Goal: Transaction & Acquisition: Book appointment/travel/reservation

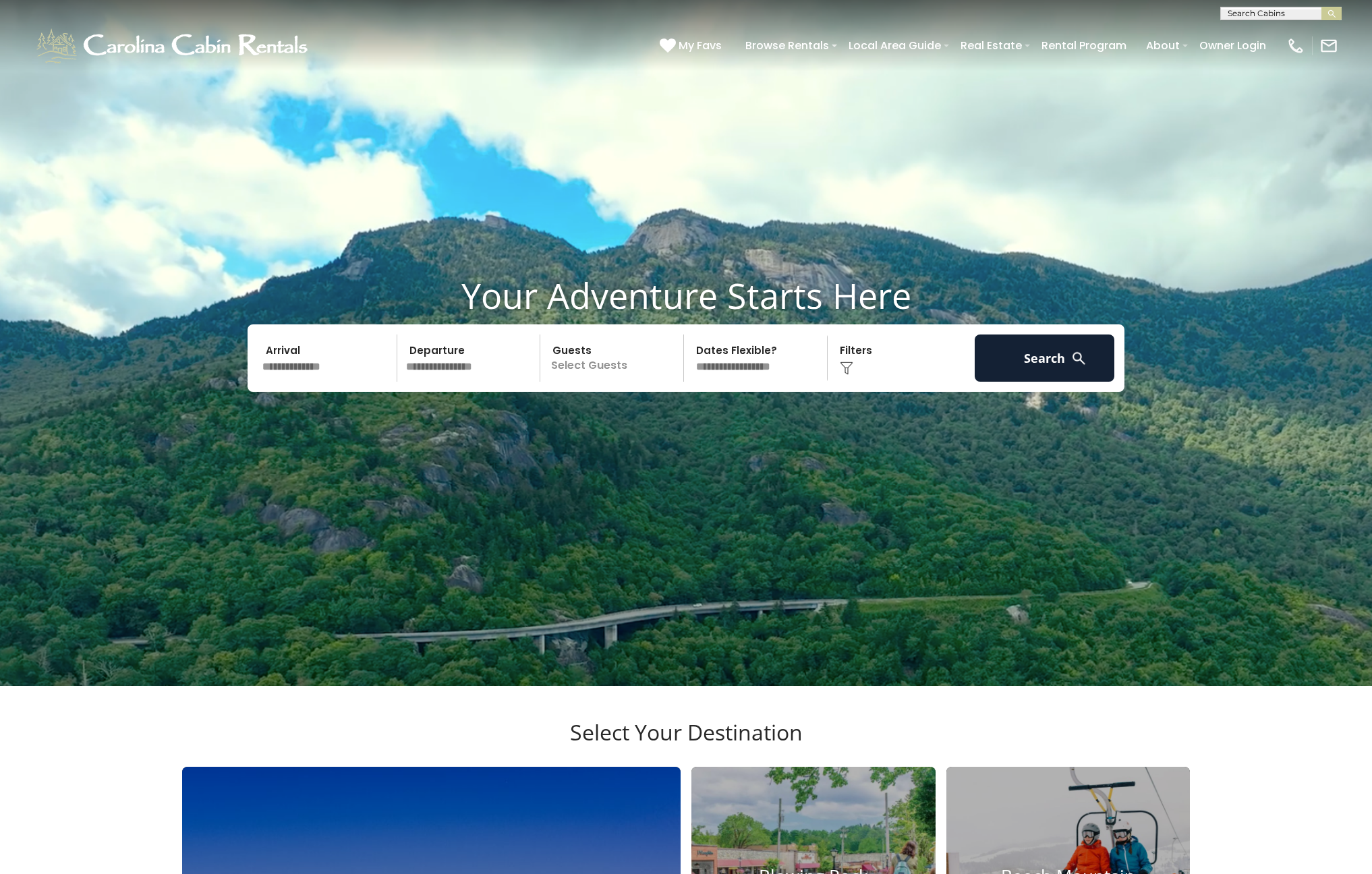
click at [1278, 10] on input "text" at bounding box center [1280, 16] width 118 height 13
type input "***"
click at [1268, 29] on li "Fri ends In High Places" at bounding box center [1281, 32] width 120 height 13
click at [1335, 10] on img "submit" at bounding box center [1332, 13] width 10 height 10
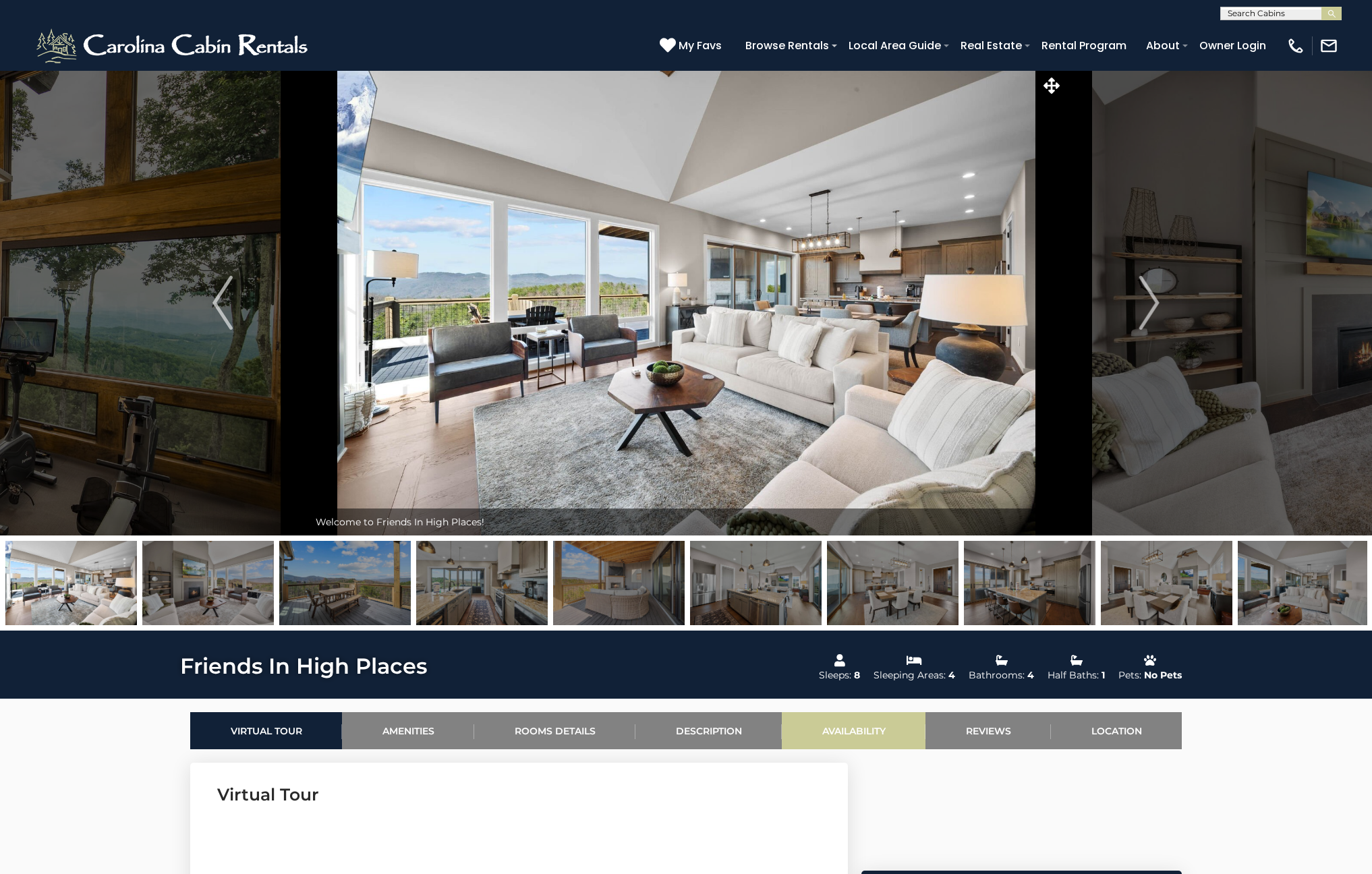
click at [852, 736] on link "Availability" at bounding box center [854, 731] width 144 height 38
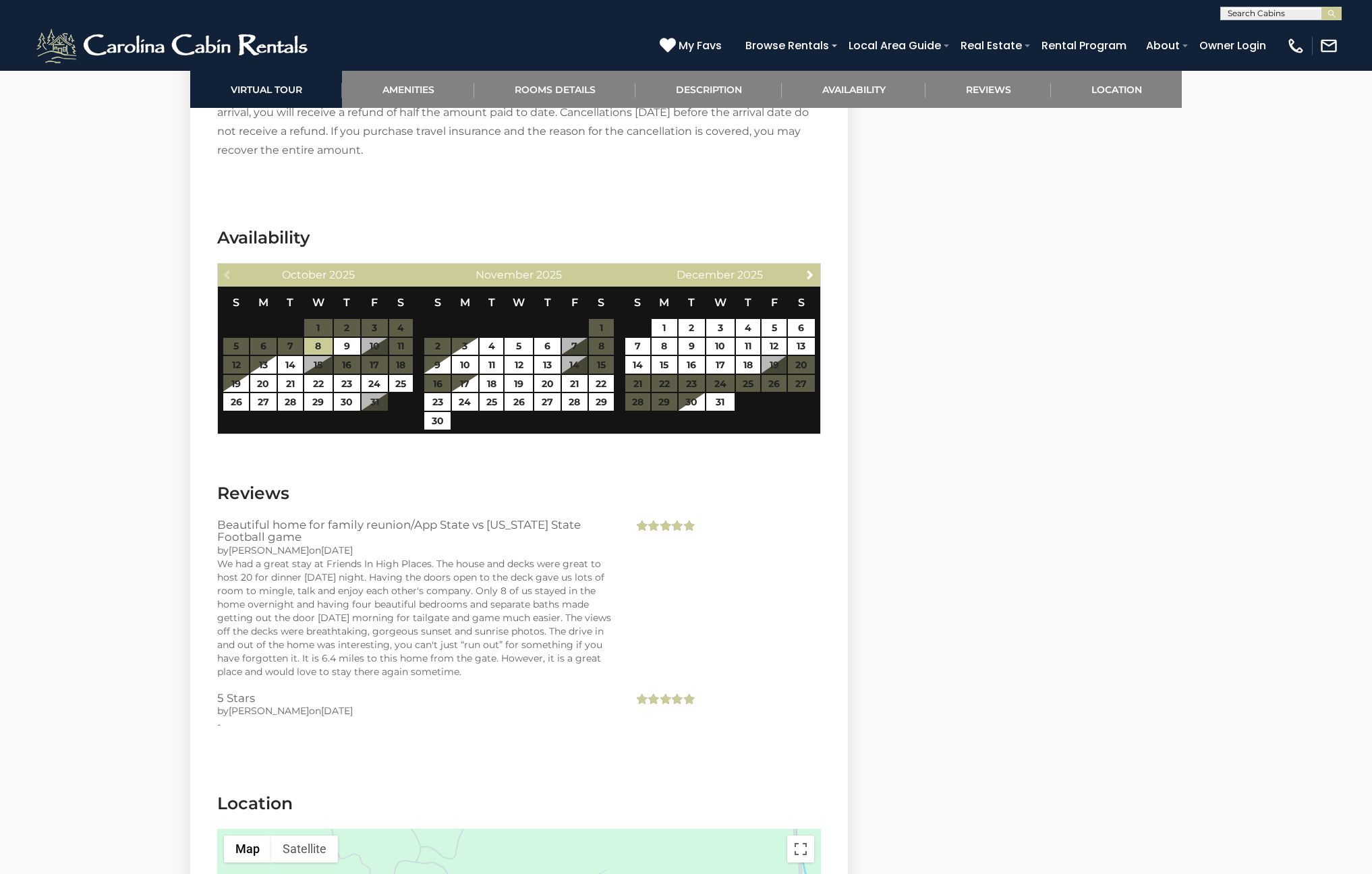
scroll to position [2907, 0]
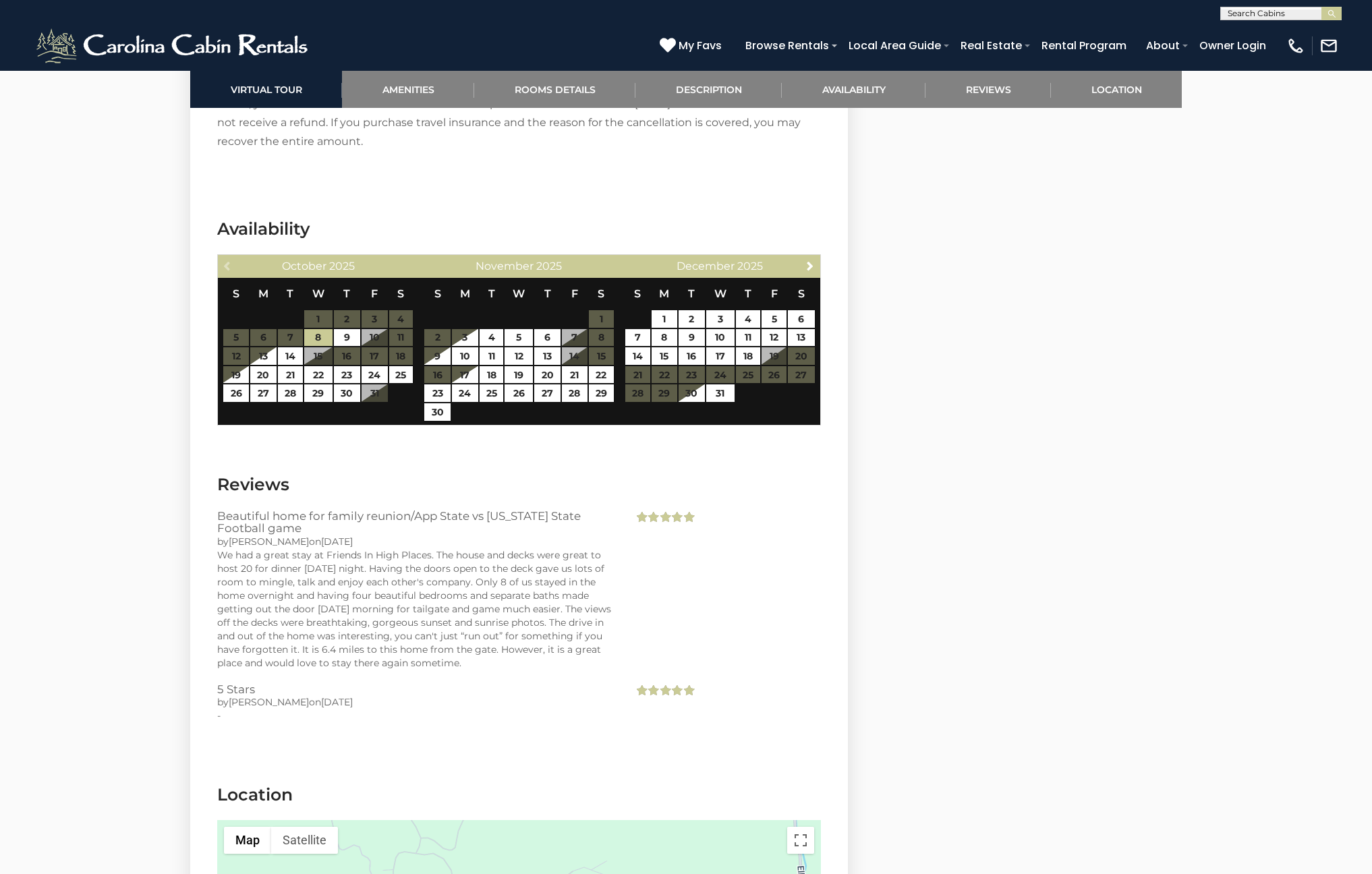
click at [1327, 48] on img at bounding box center [1328, 46] width 19 height 19
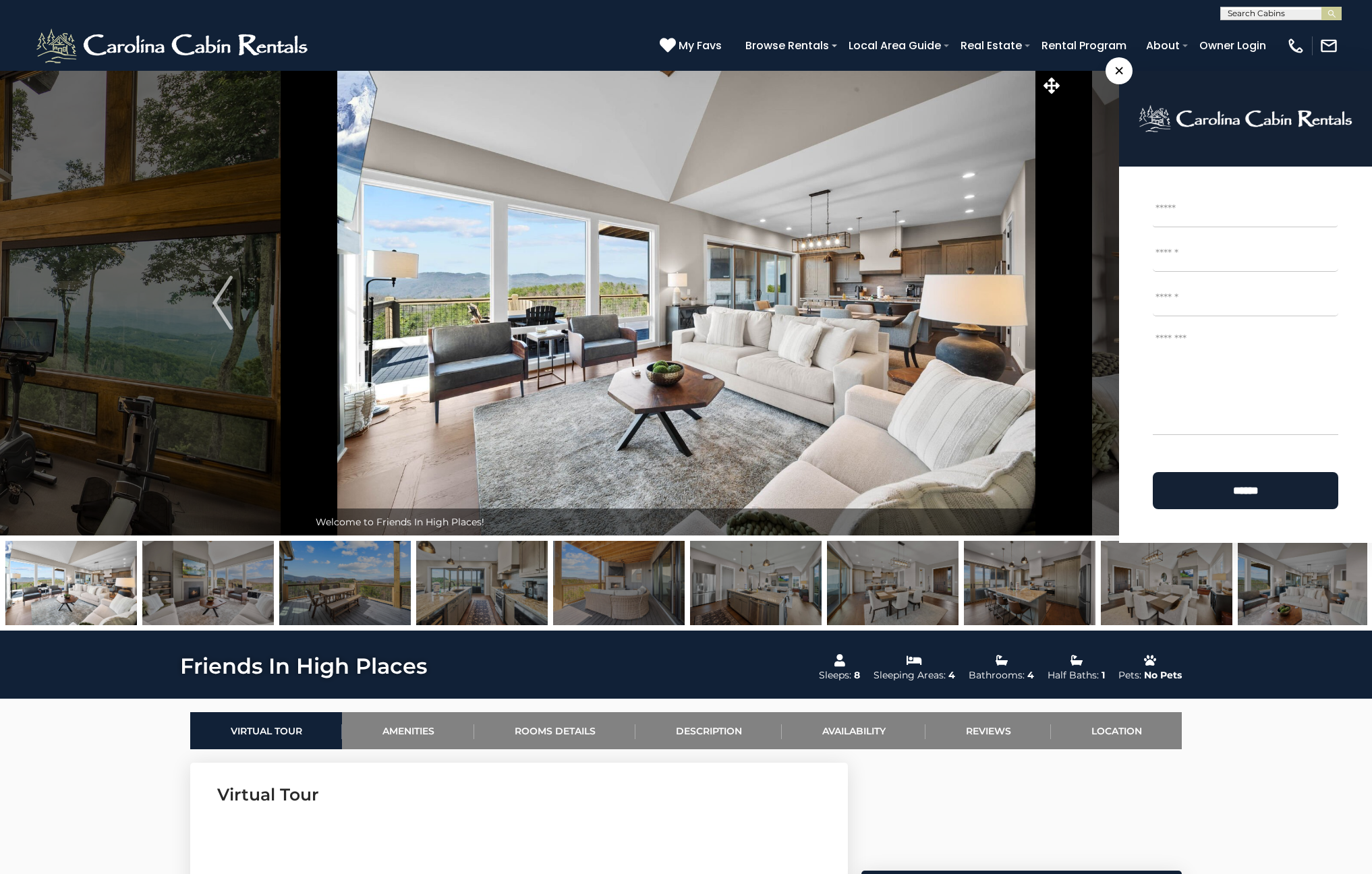
click at [448, 40] on div "(828) 295-6000 My Favs Browse Rentals Local Area Guide Activities & Attractions…" at bounding box center [686, 46] width 1372 height 51
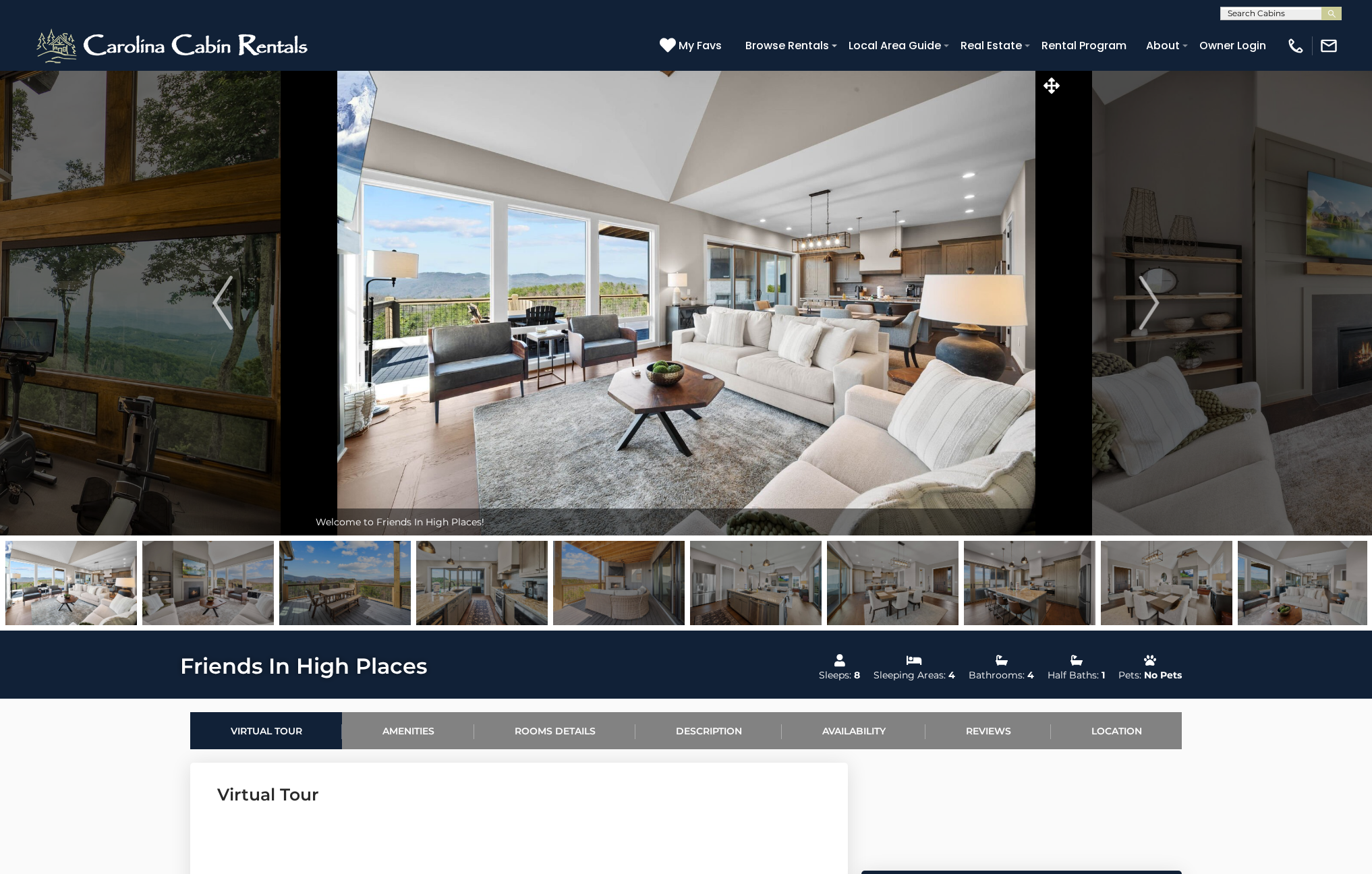
click at [860, 248] on img at bounding box center [686, 303] width 755 height 466
click at [1326, 49] on img at bounding box center [1328, 46] width 19 height 19
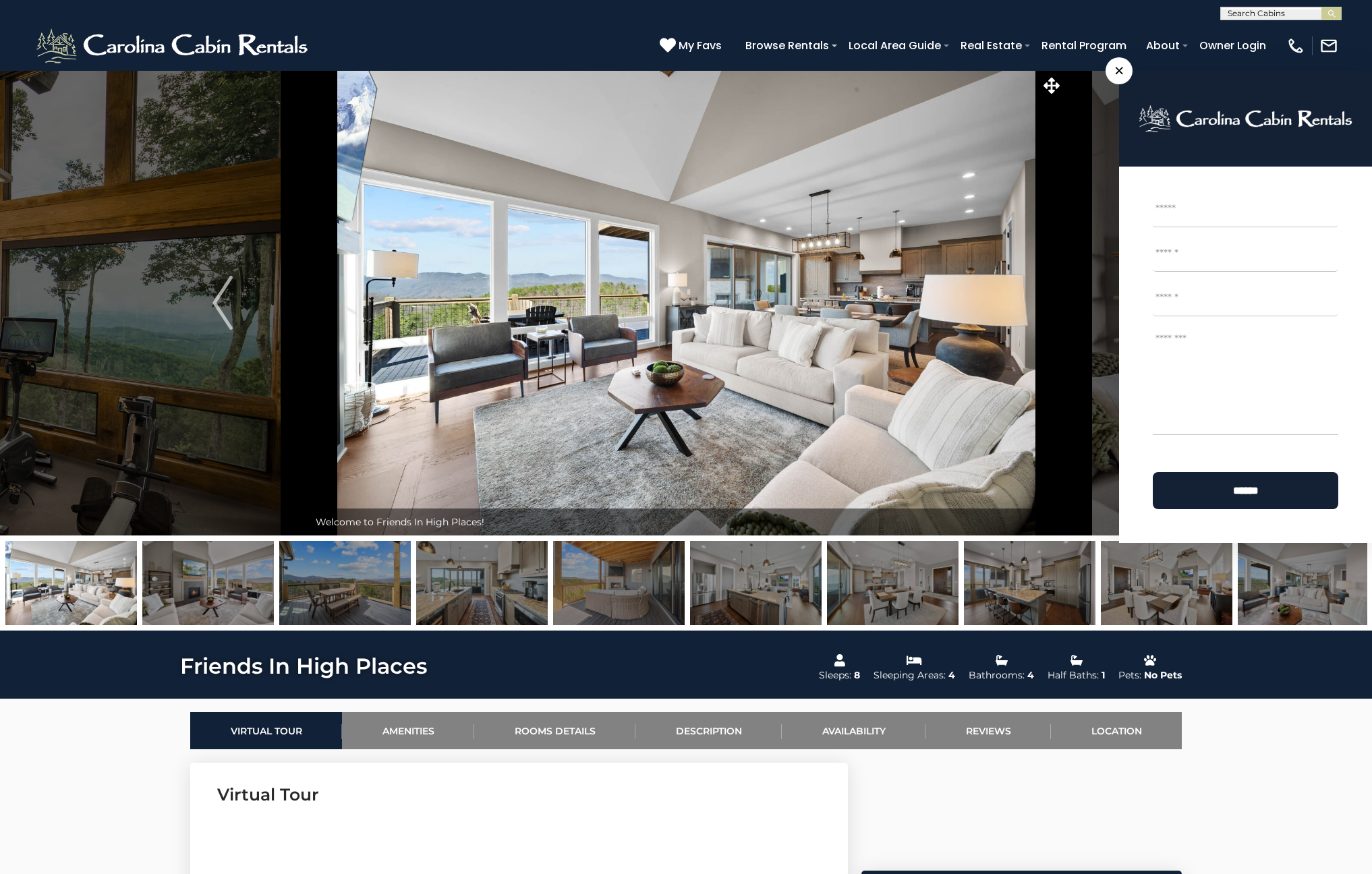
click at [1237, 216] on input "First" at bounding box center [1245, 211] width 185 height 34
click at [1236, 215] on input "**********" at bounding box center [1245, 211] width 185 height 34
type input "**********"
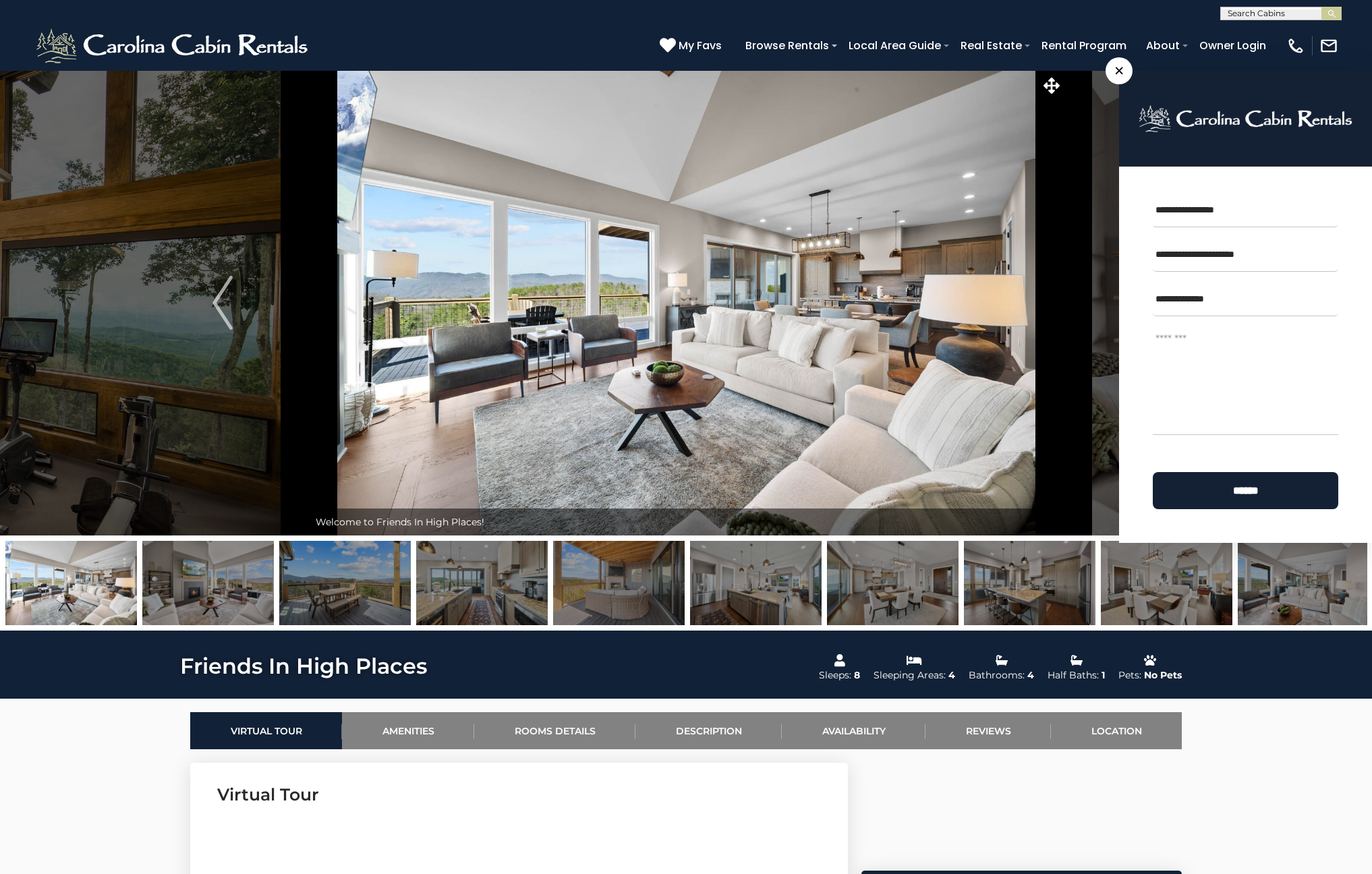
click at [1334, 300] on input "**********" at bounding box center [1246, 299] width 186 height 34
type input "**********"
click at [1212, 340] on textarea "Message *" at bounding box center [1246, 381] width 186 height 108
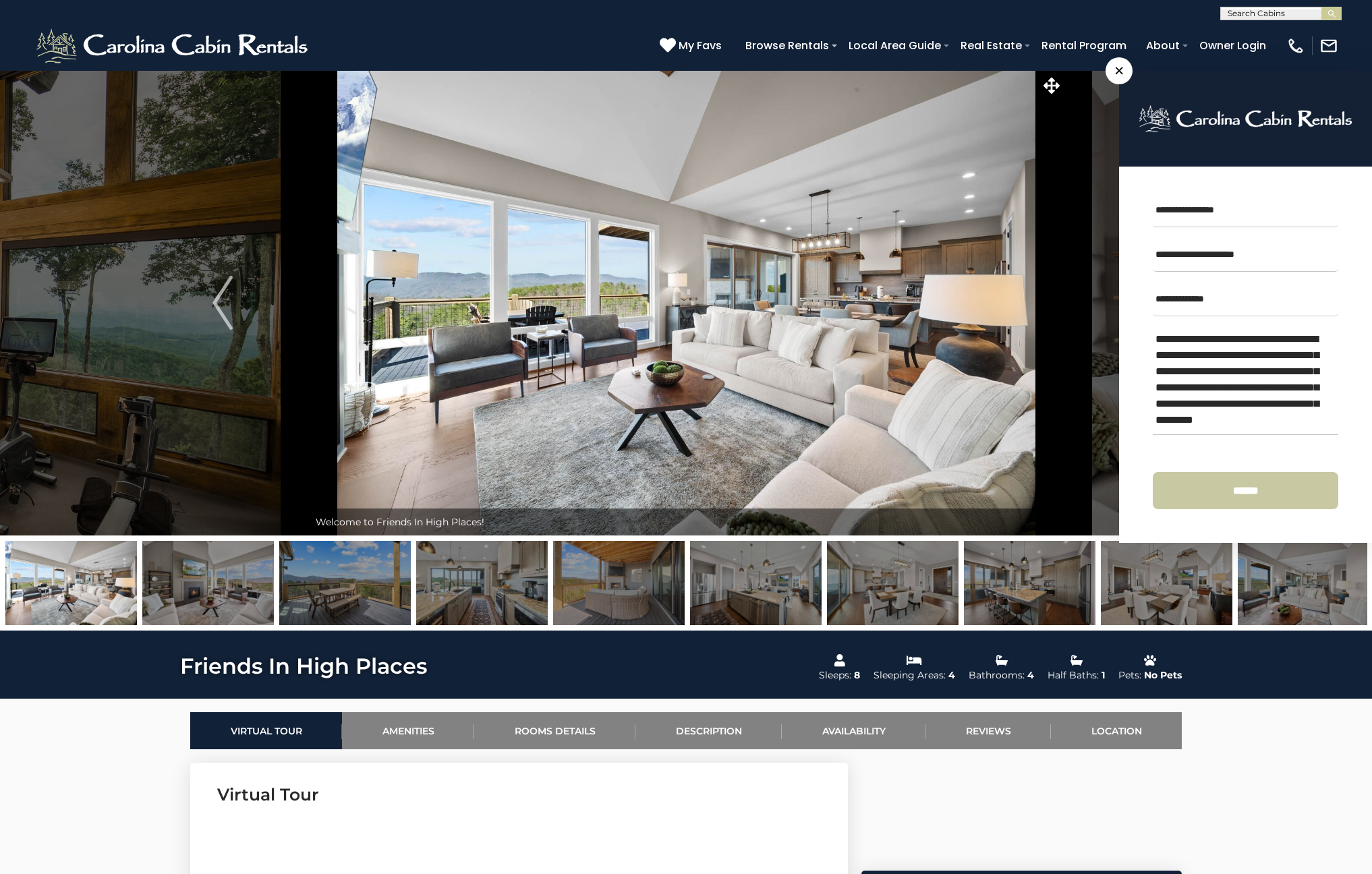
type textarea "**********"
click at [1275, 488] on input "******" at bounding box center [1246, 491] width 186 height 38
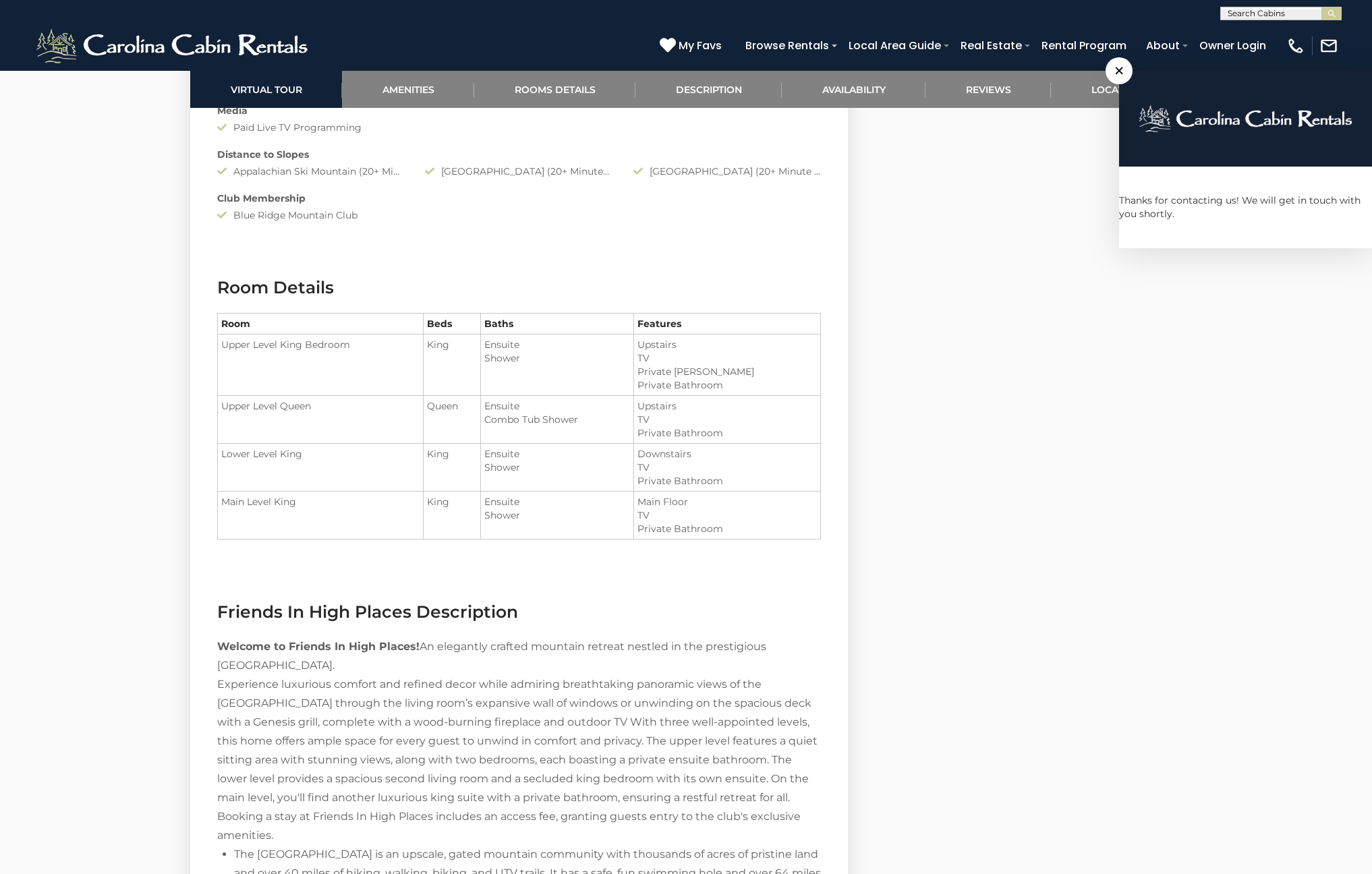
scroll to position [1458, 0]
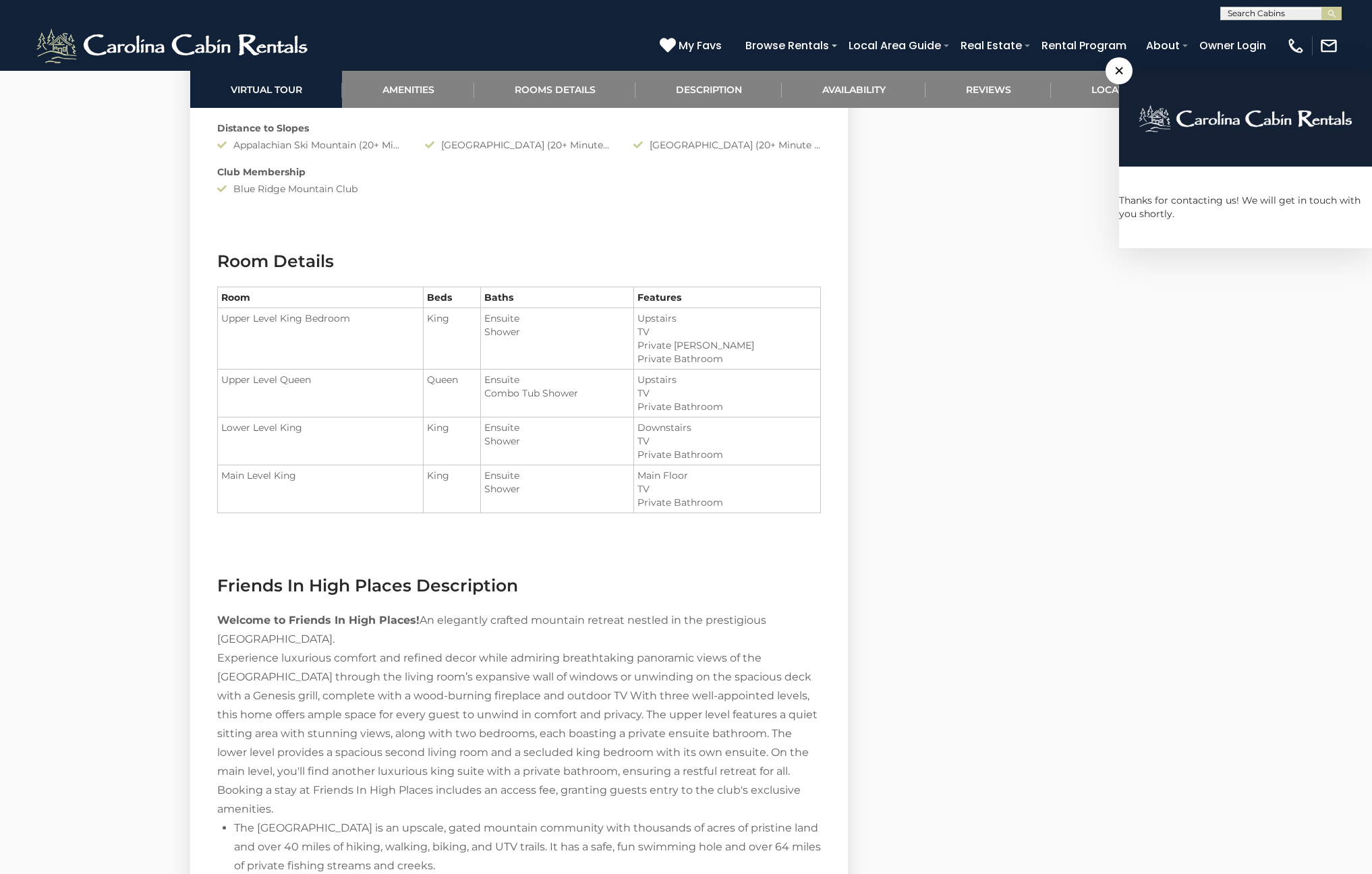
click at [34, 578] on div "Fitness Center Cardio Room" at bounding box center [686, 565] width 1372 height 3906
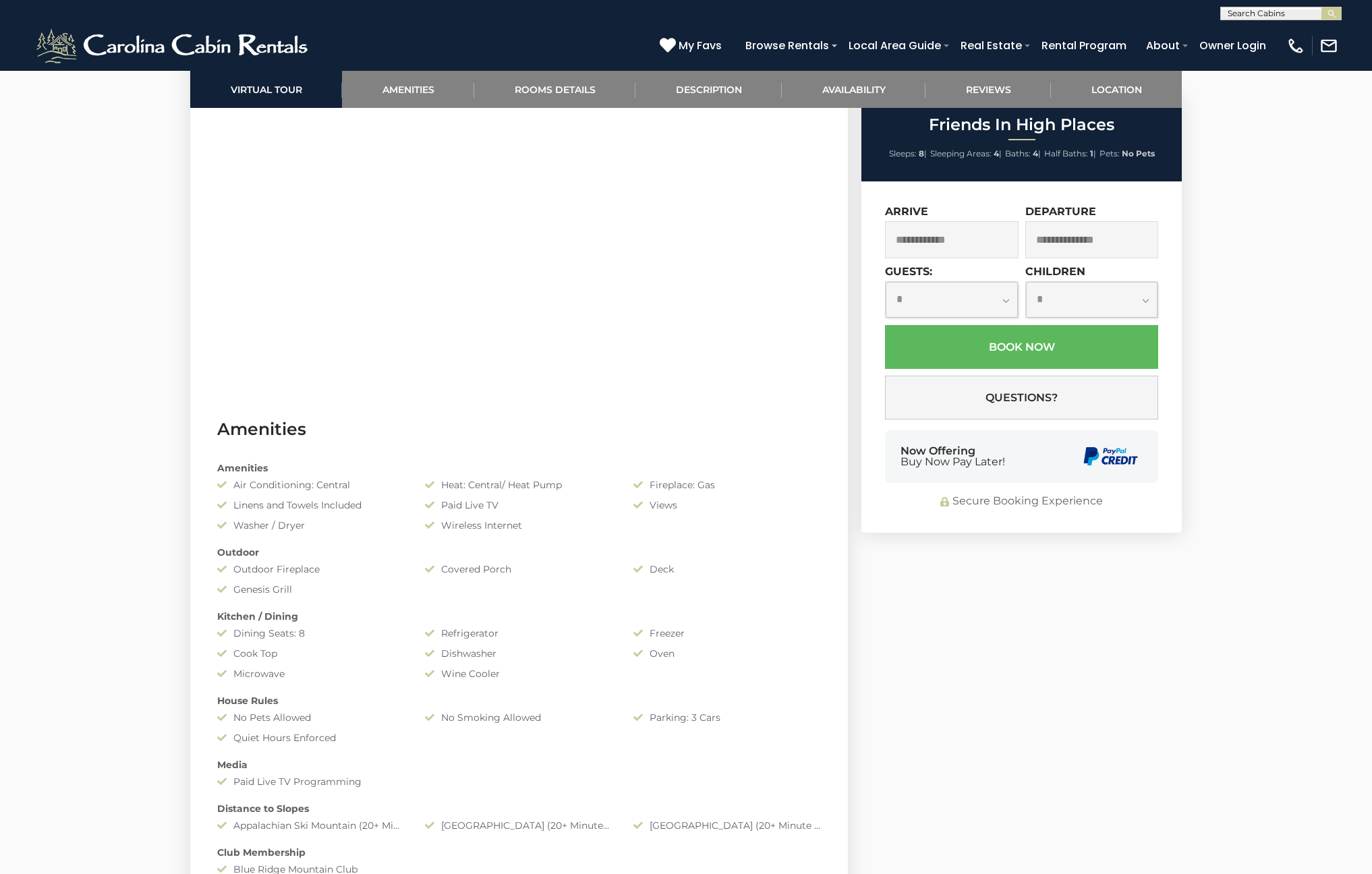
scroll to position [639, 0]
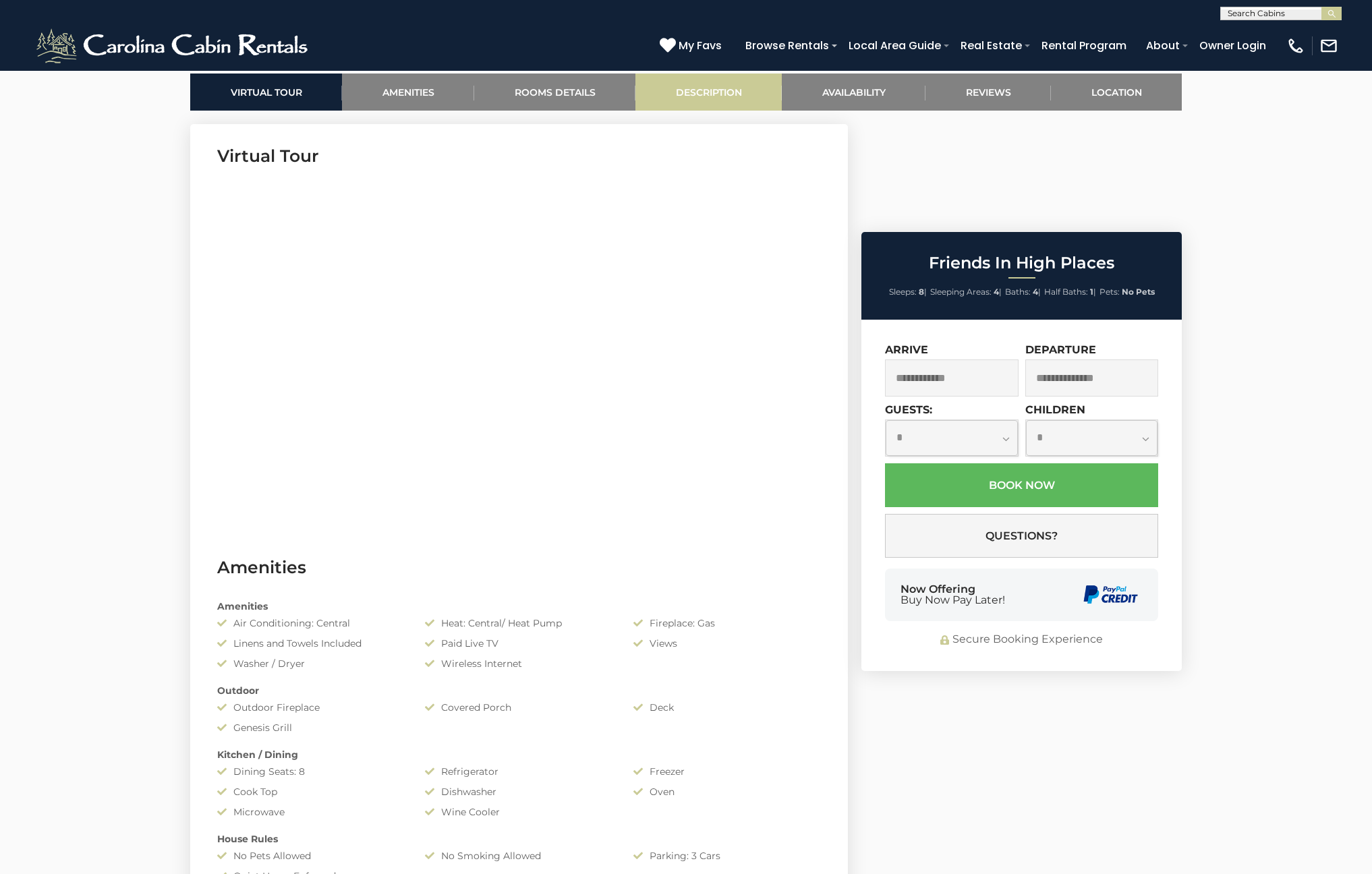
click at [709, 89] on link "Description" at bounding box center [709, 92] width 147 height 38
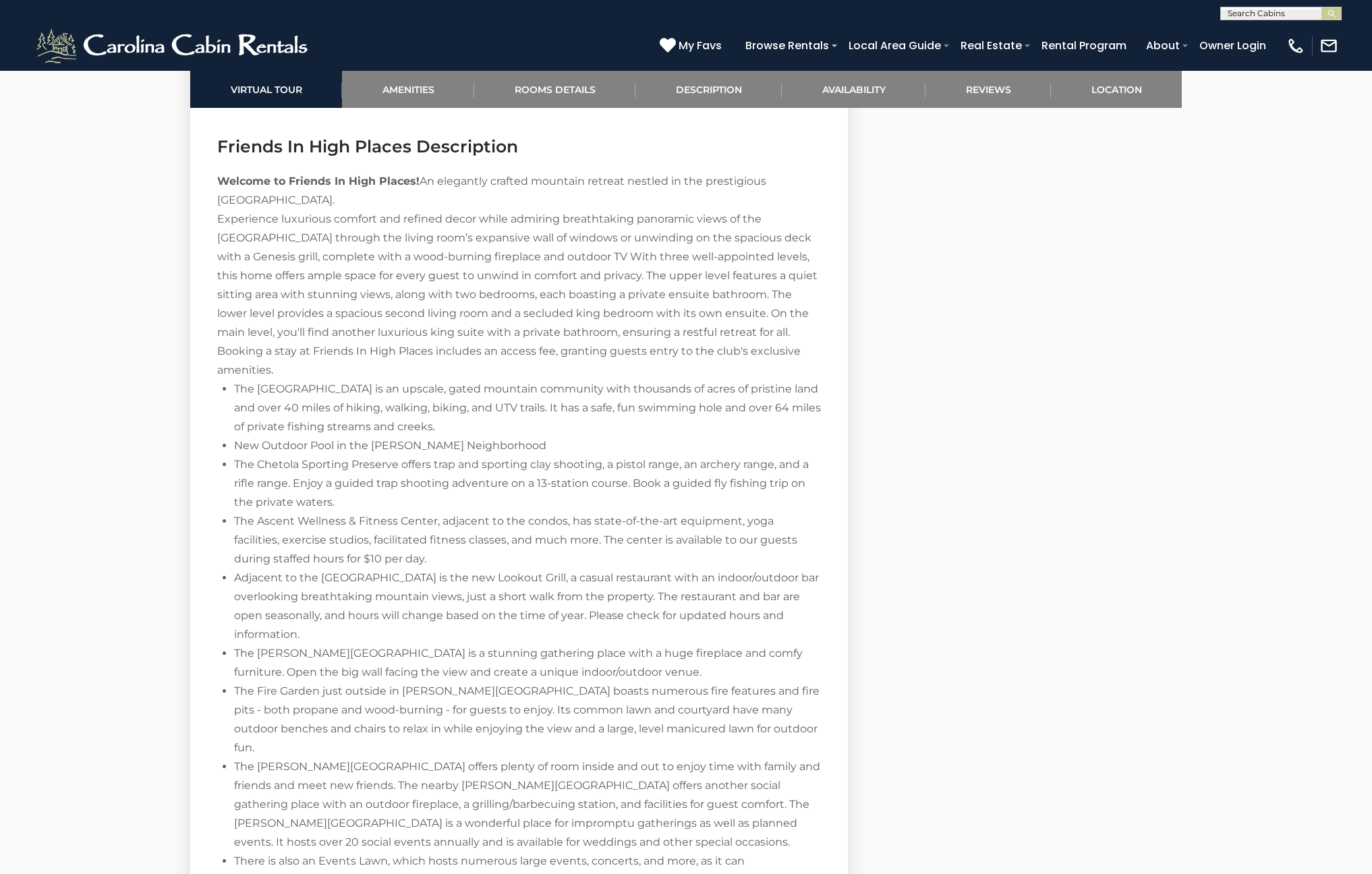
scroll to position [1911, 0]
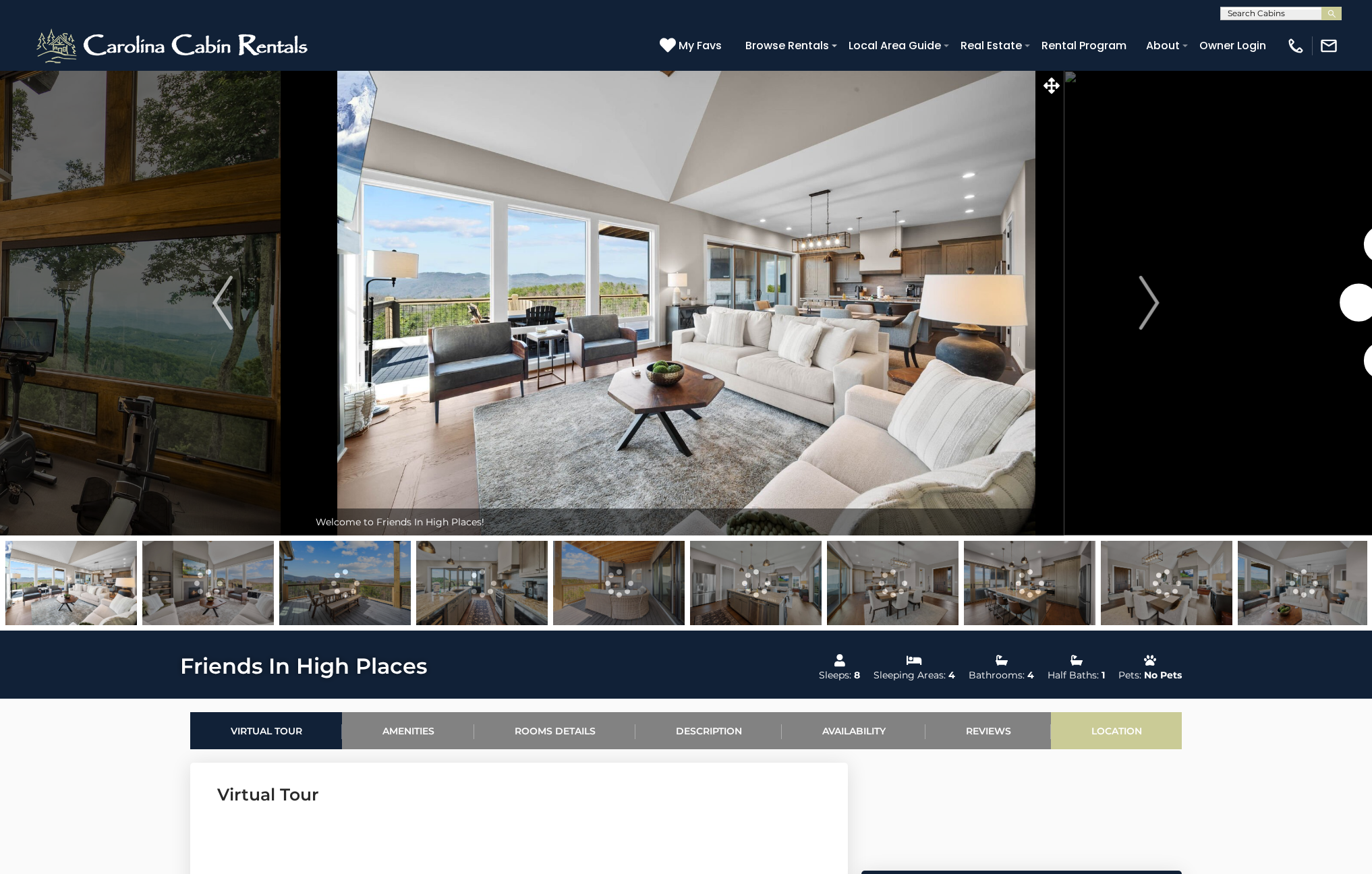
click at [1088, 730] on link "Location" at bounding box center [1116, 731] width 130 height 38
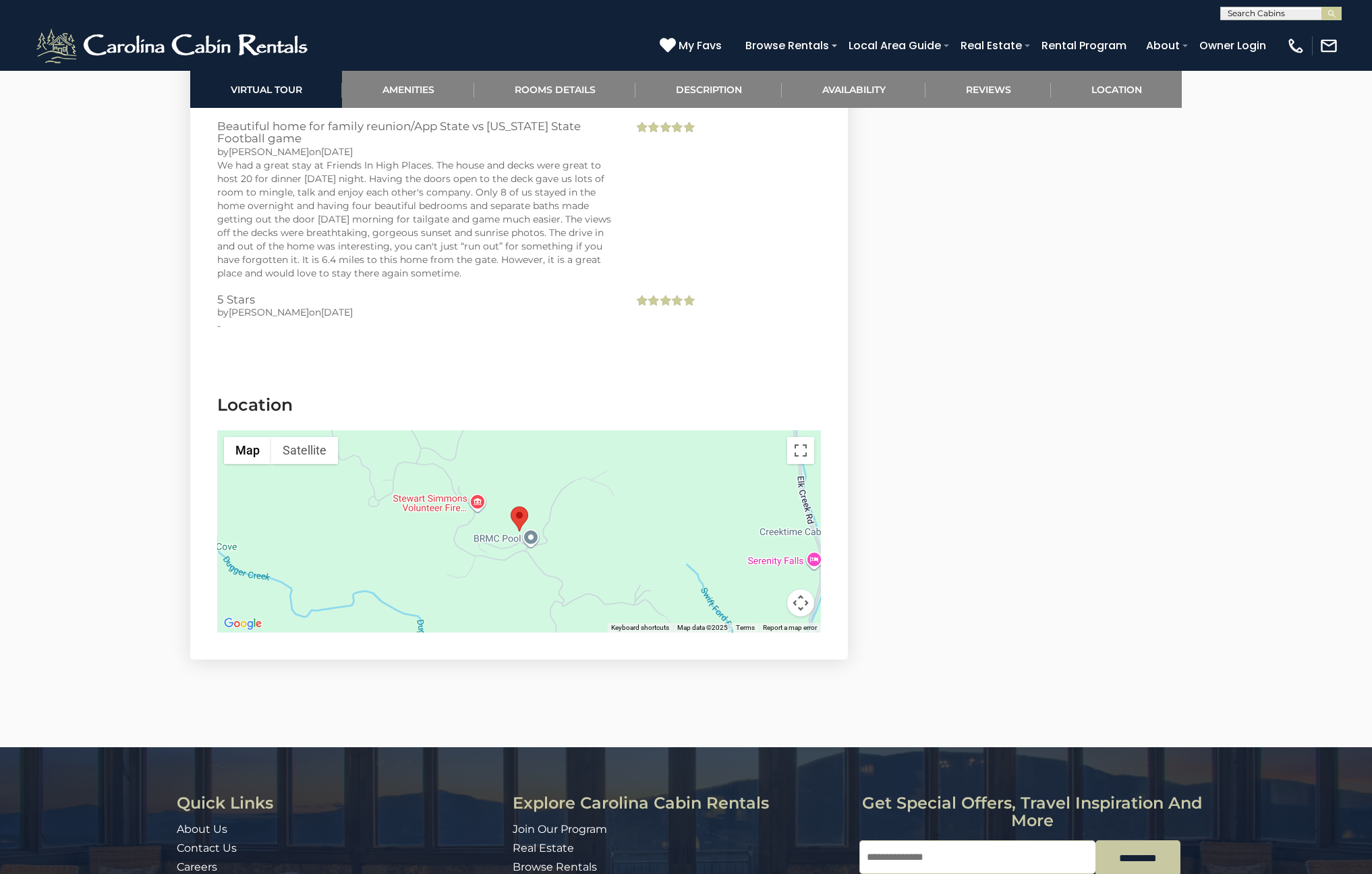
scroll to position [3432, 0]
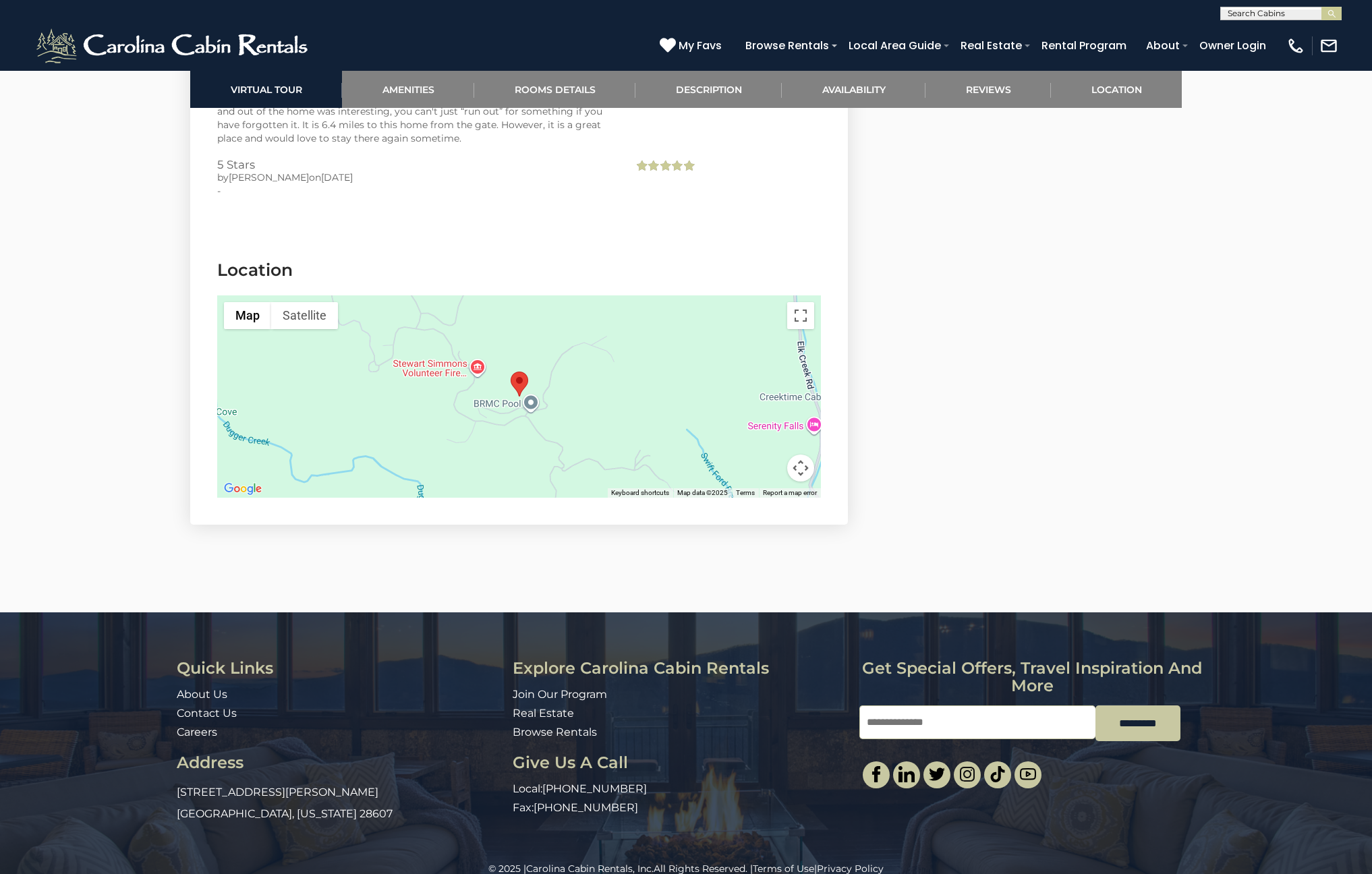
click at [510, 372] on area "Friends In High Places" at bounding box center [510, 372] width 0 height 0
click at [795, 302] on button "Toggle fullscreen view" at bounding box center [801, 315] width 27 height 27
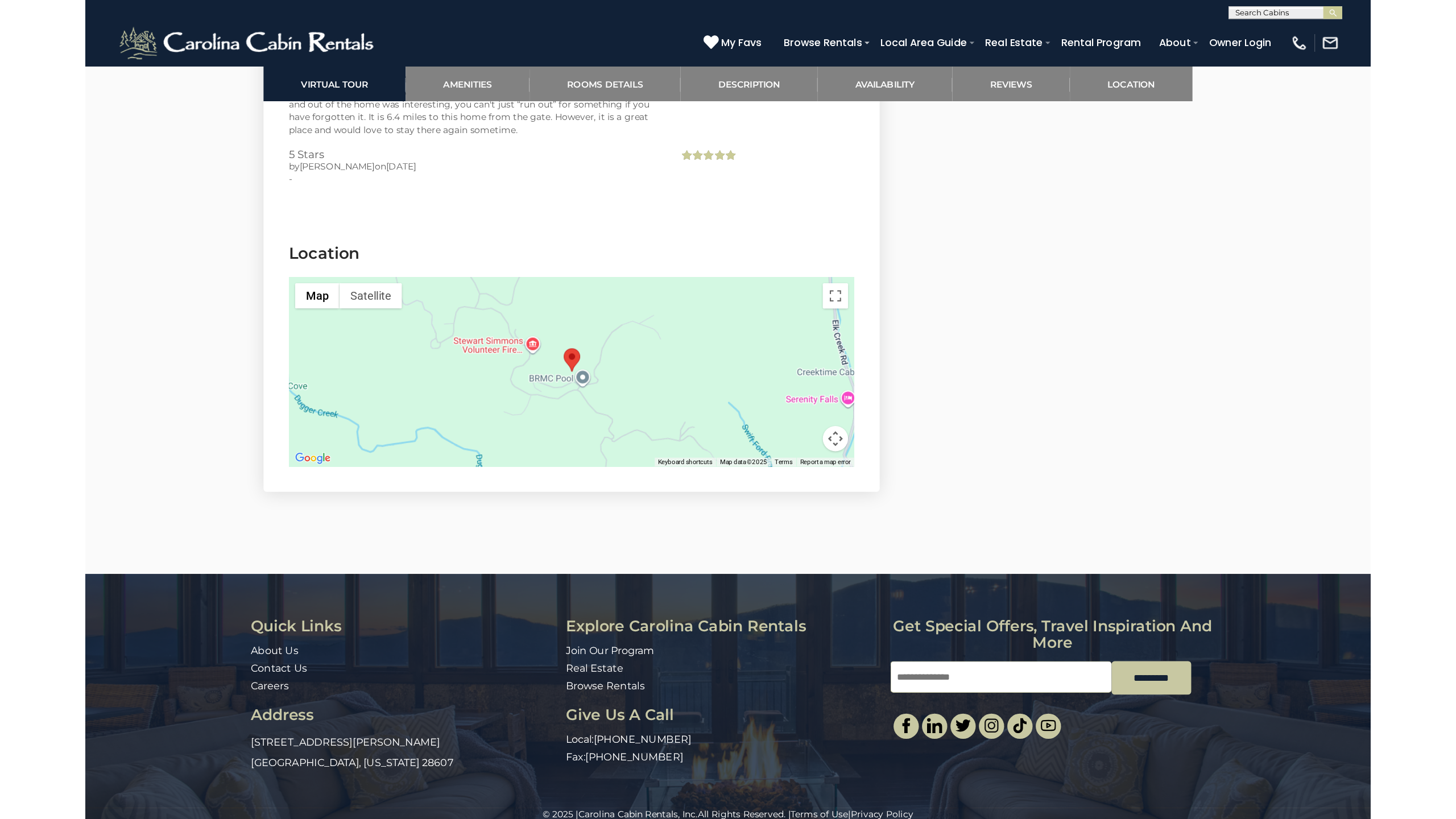
scroll to position [2811, 0]
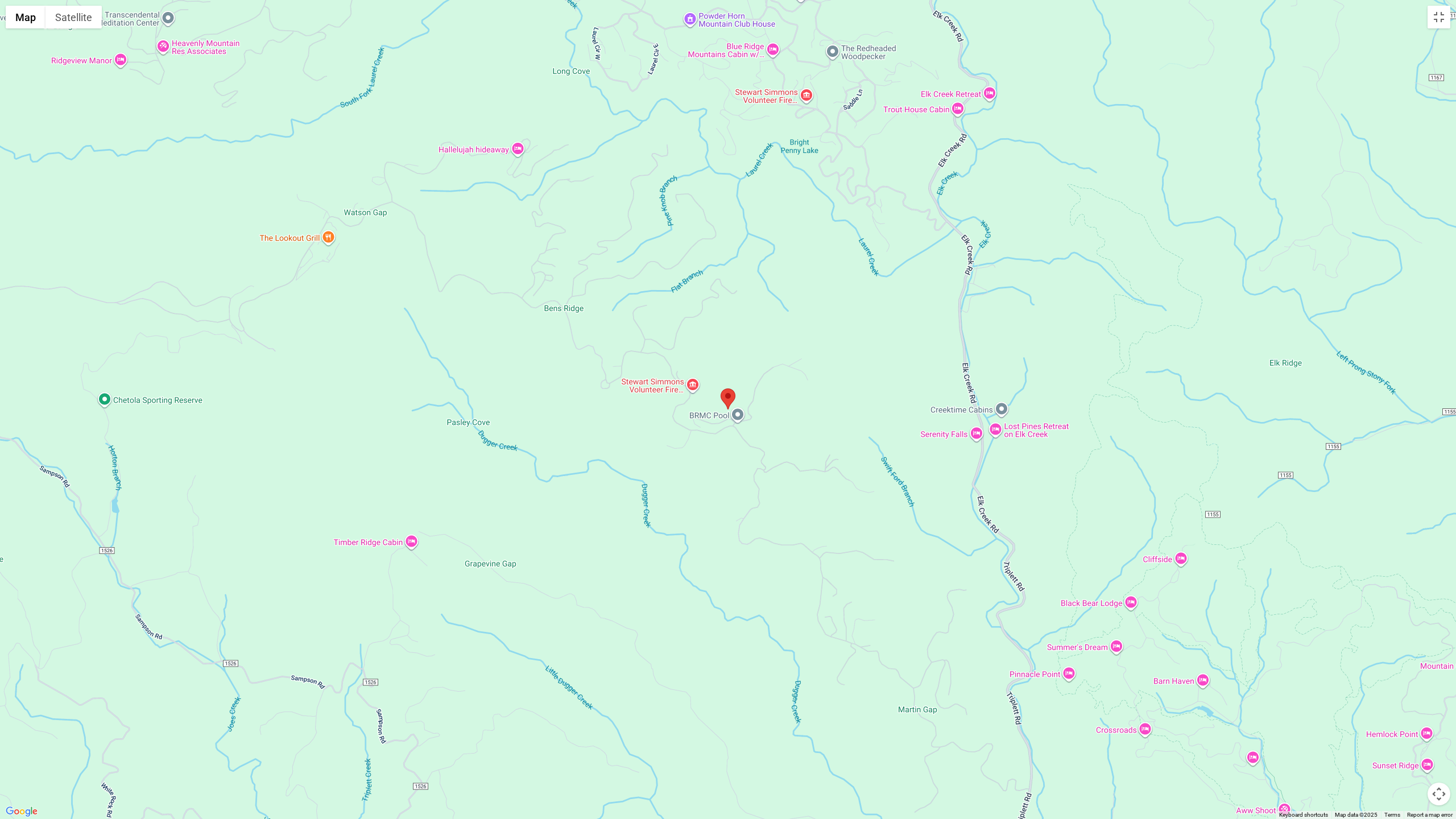
click at [788, 398] on div at bounding box center [728, 409] width 1456 height 819
click at [709, 423] on div at bounding box center [728, 409] width 1456 height 819
click at [1157, 737] on button "Map camera controls" at bounding box center [1439, 794] width 23 height 23
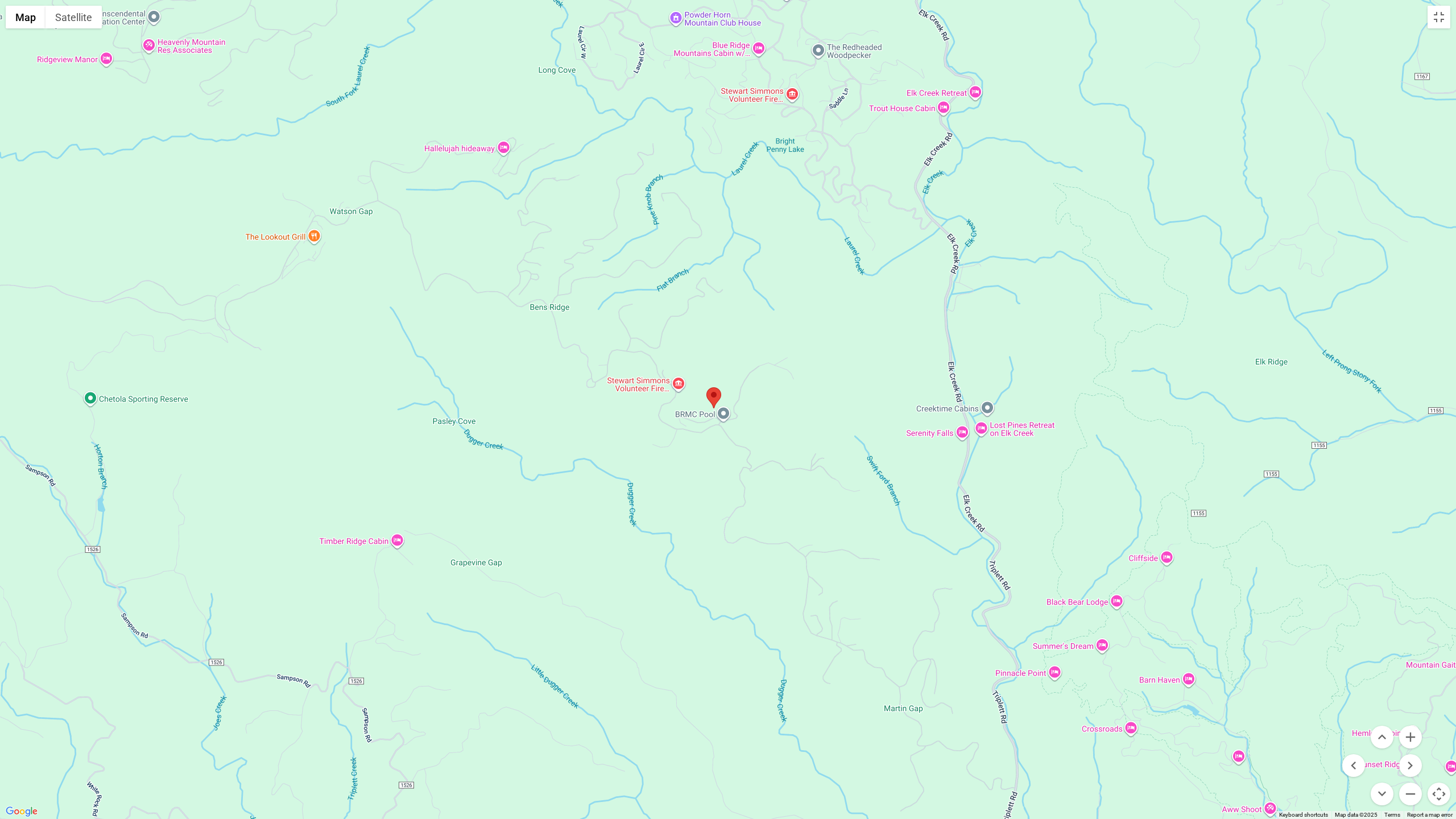
drag, startPoint x: 705, startPoint y: 406, endPoint x: 690, endPoint y: 405, distance: 15.0
click at [690, 405] on div at bounding box center [728, 409] width 1456 height 819
click at [1157, 737] on button "Zoom in" at bounding box center [1411, 737] width 23 height 23
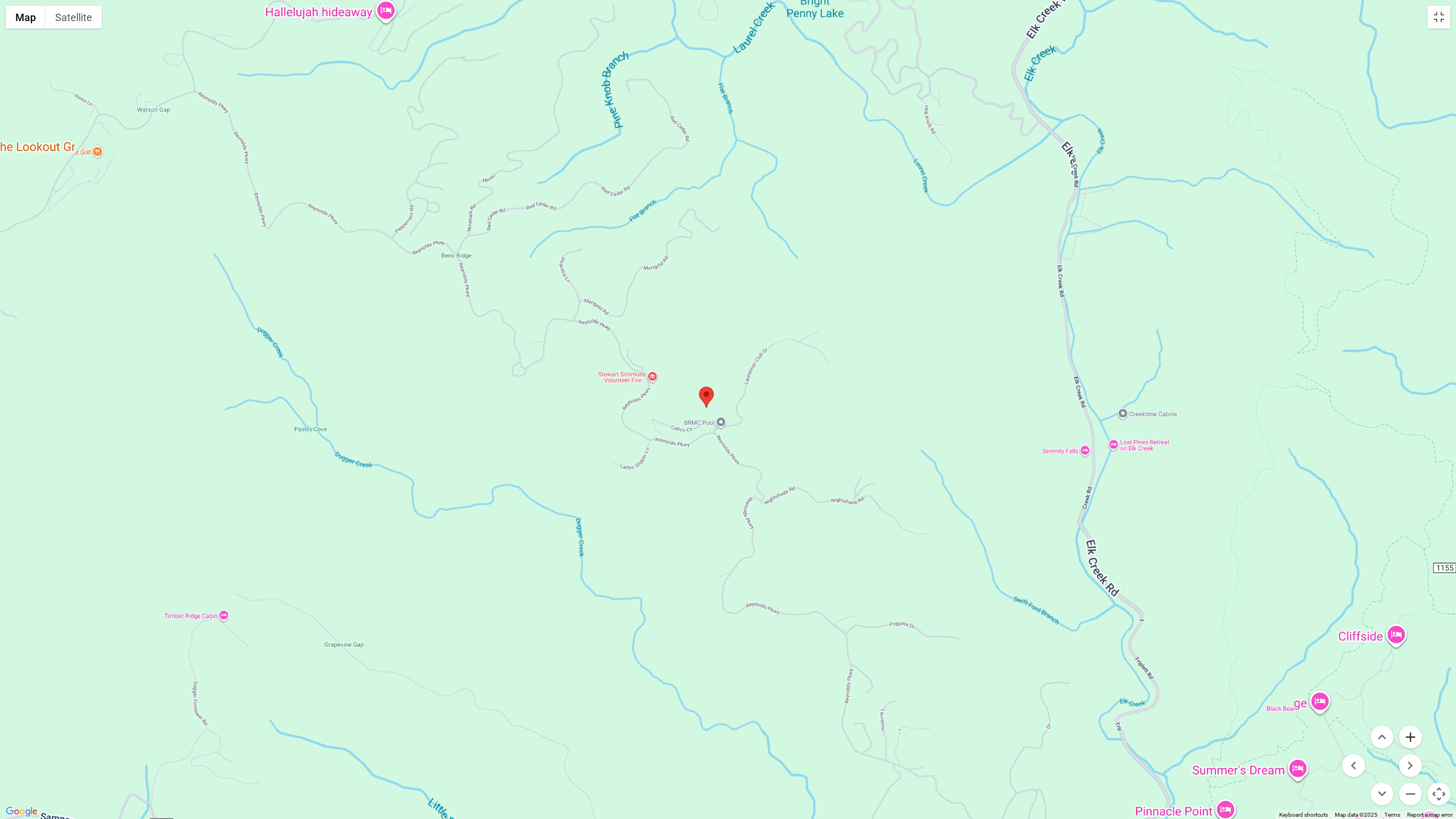
click at [1157, 737] on button "Zoom in" at bounding box center [1411, 737] width 23 height 23
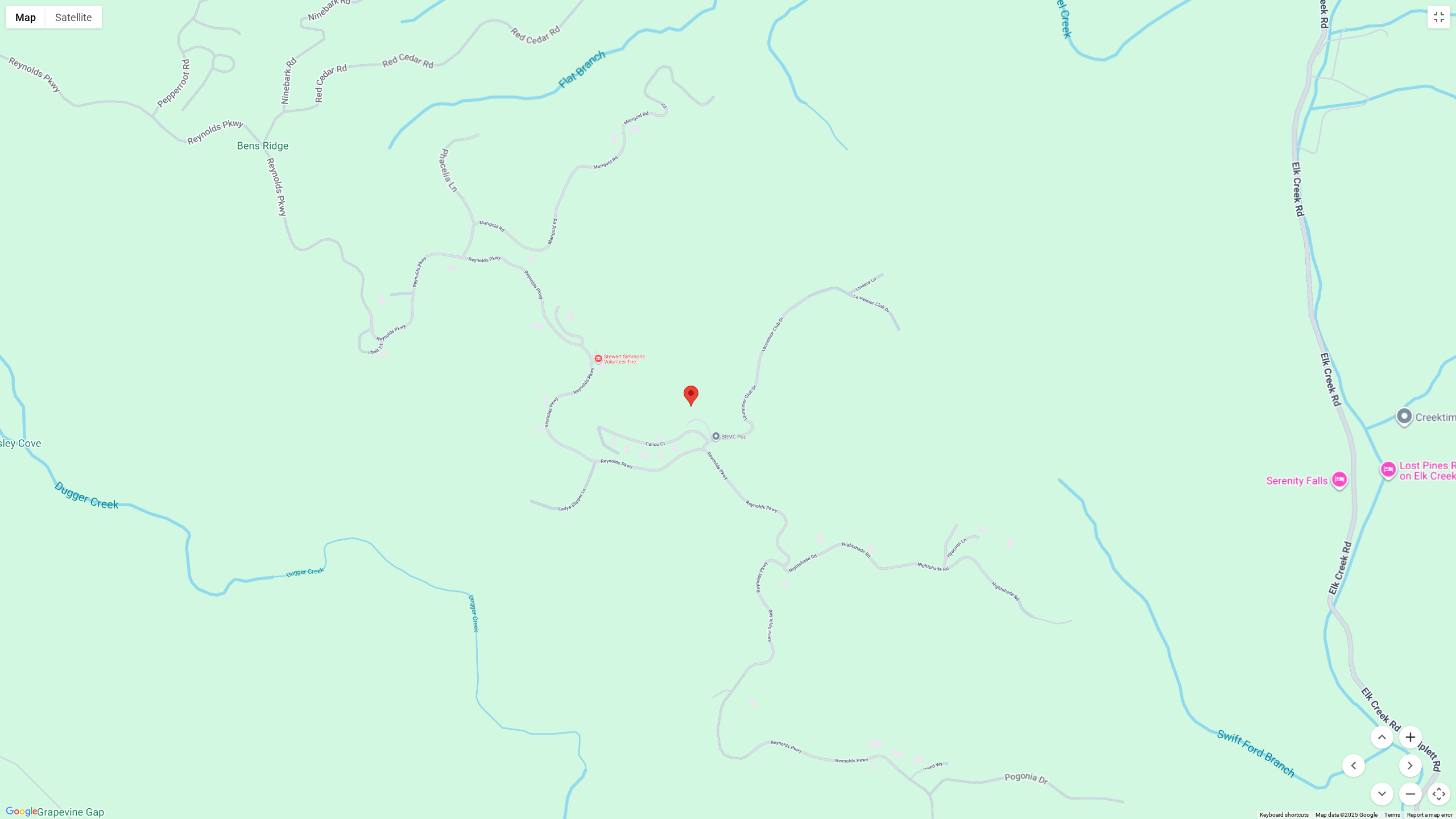
click at [1157, 737] on button "Zoom in" at bounding box center [1411, 737] width 23 height 23
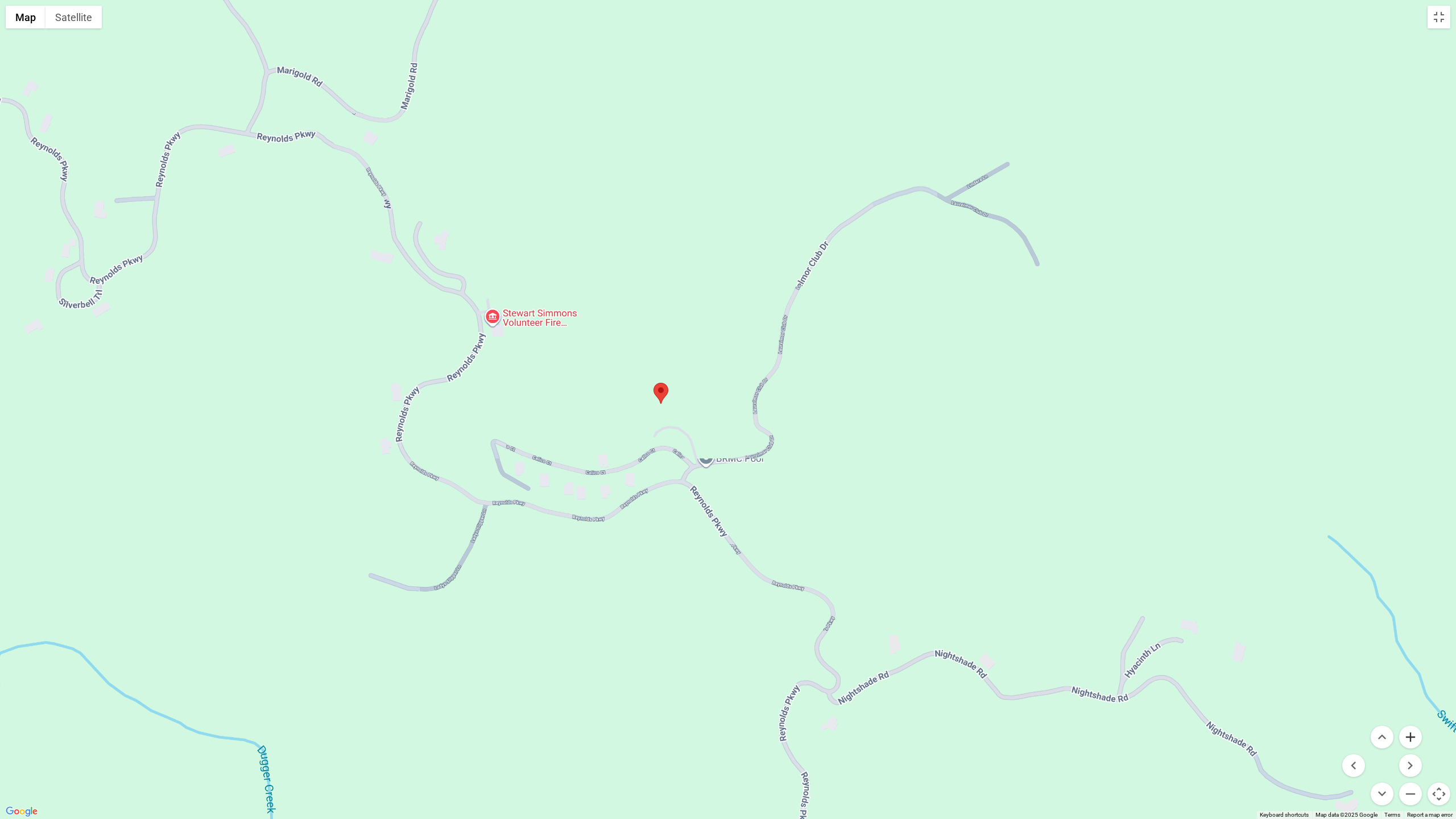
click at [1157, 737] on button "Zoom in" at bounding box center [1411, 737] width 23 height 23
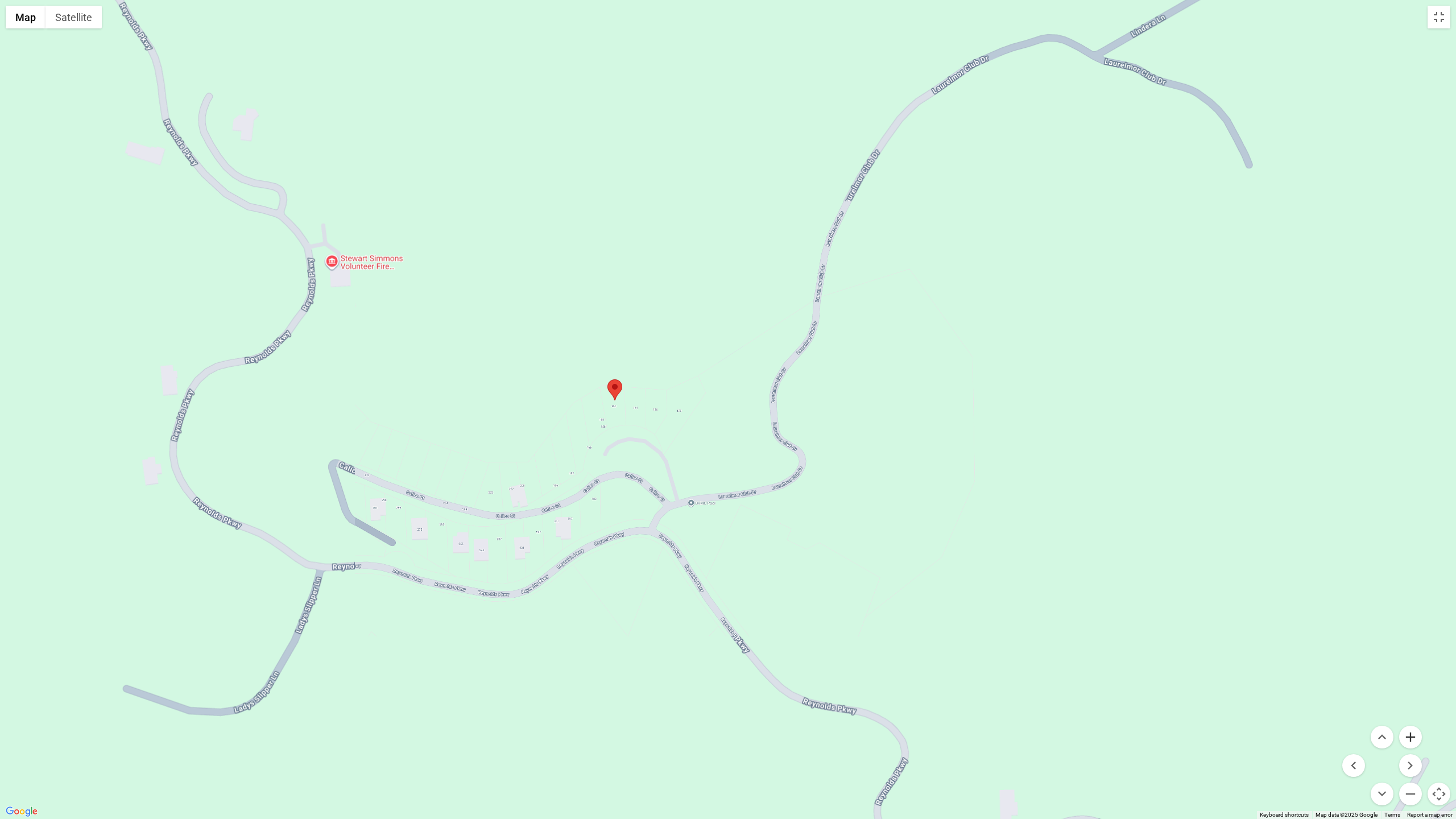
click at [1157, 737] on button "Zoom in" at bounding box center [1411, 737] width 23 height 23
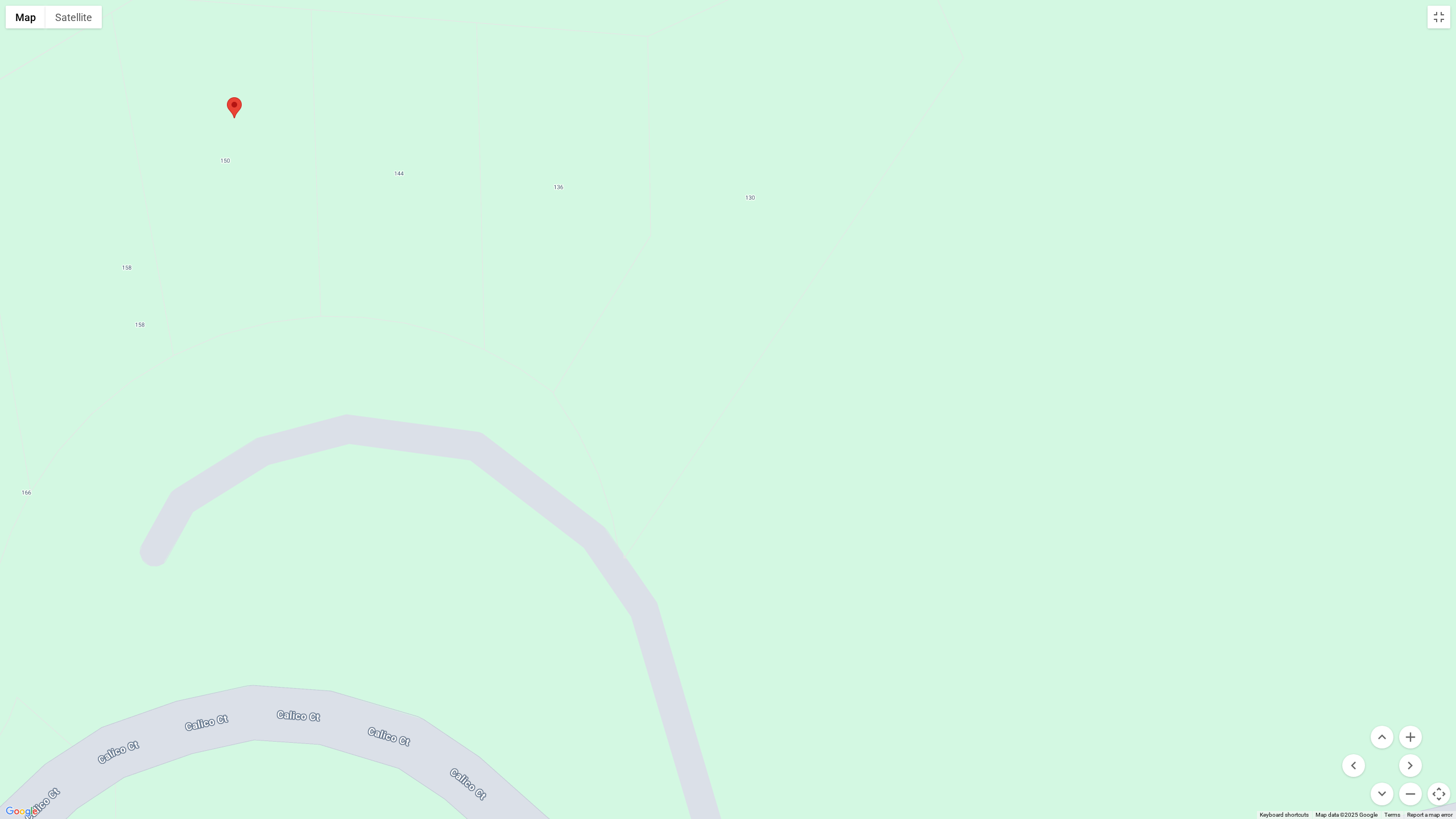
drag, startPoint x: 568, startPoint y: 691, endPoint x: 1115, endPoint y: 423, distance: 609.1
click at [1116, 423] on div at bounding box center [728, 409] width 1456 height 819
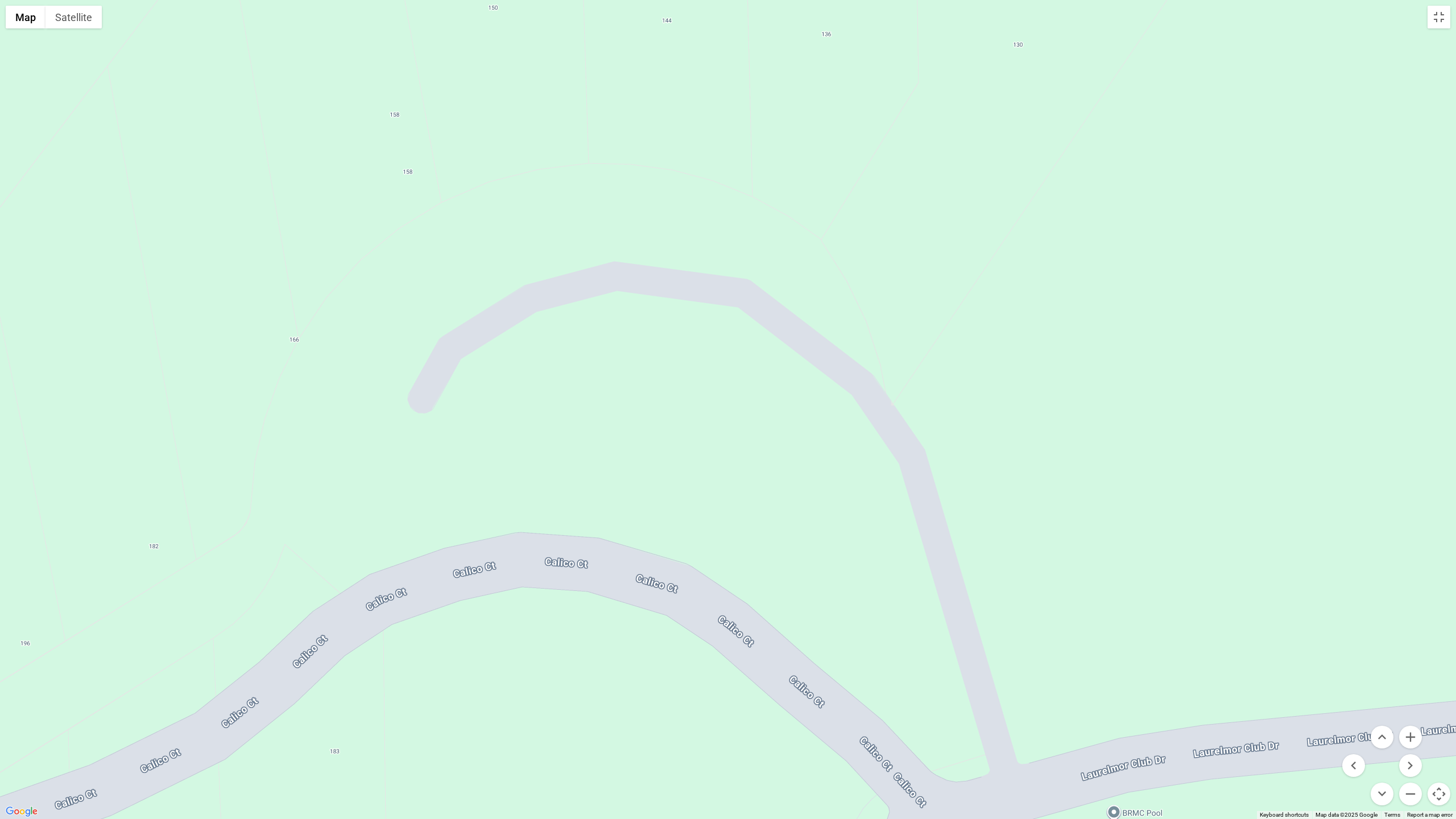
drag, startPoint x: 647, startPoint y: 588, endPoint x: 704, endPoint y: 514, distance: 93.4
click at [704, 514] on div at bounding box center [728, 409] width 1456 height 819
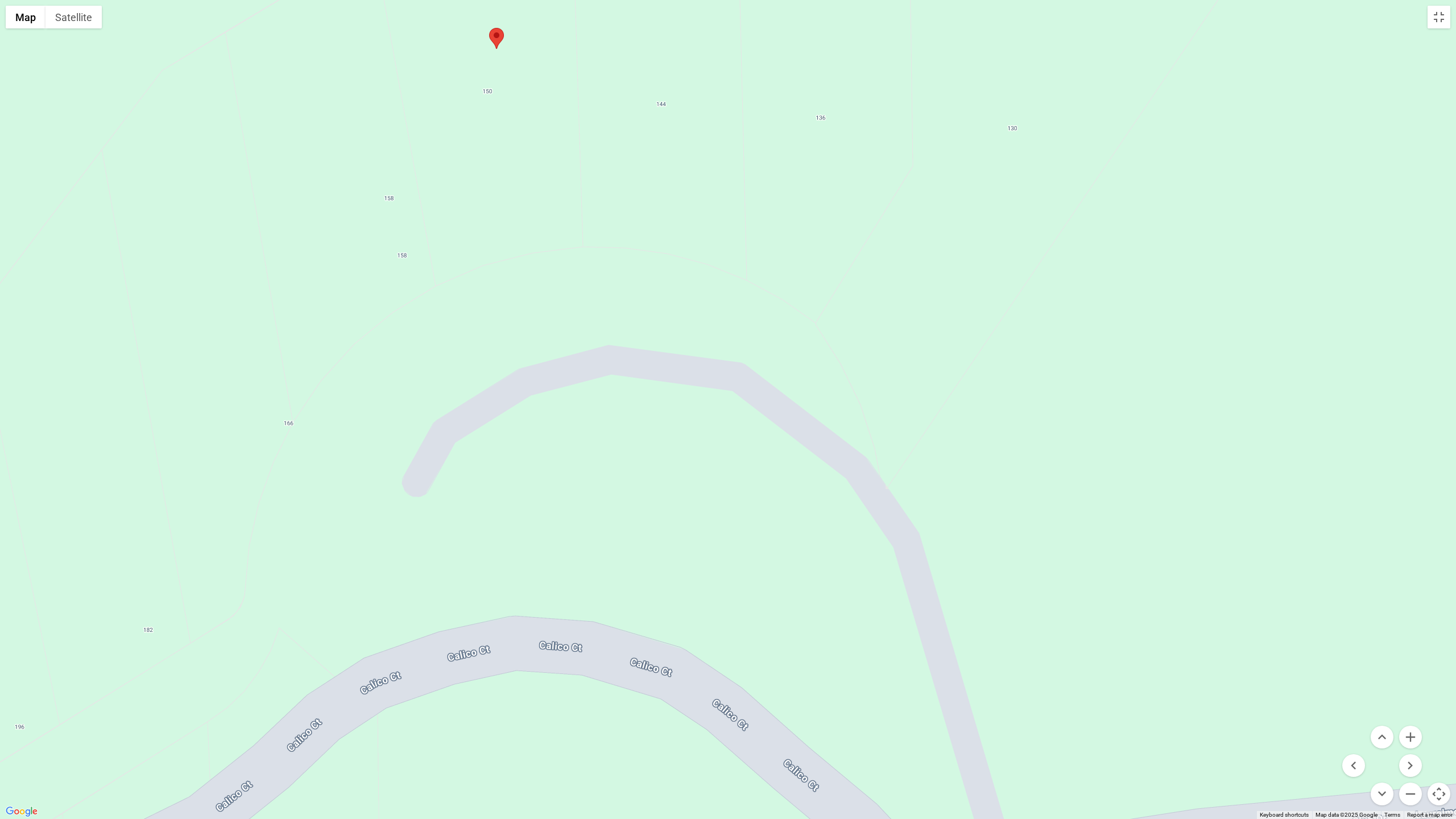
drag, startPoint x: 704, startPoint y: 514, endPoint x: 699, endPoint y: 595, distance: 81.2
click at [699, 595] on div at bounding box center [728, 409] width 1456 height 819
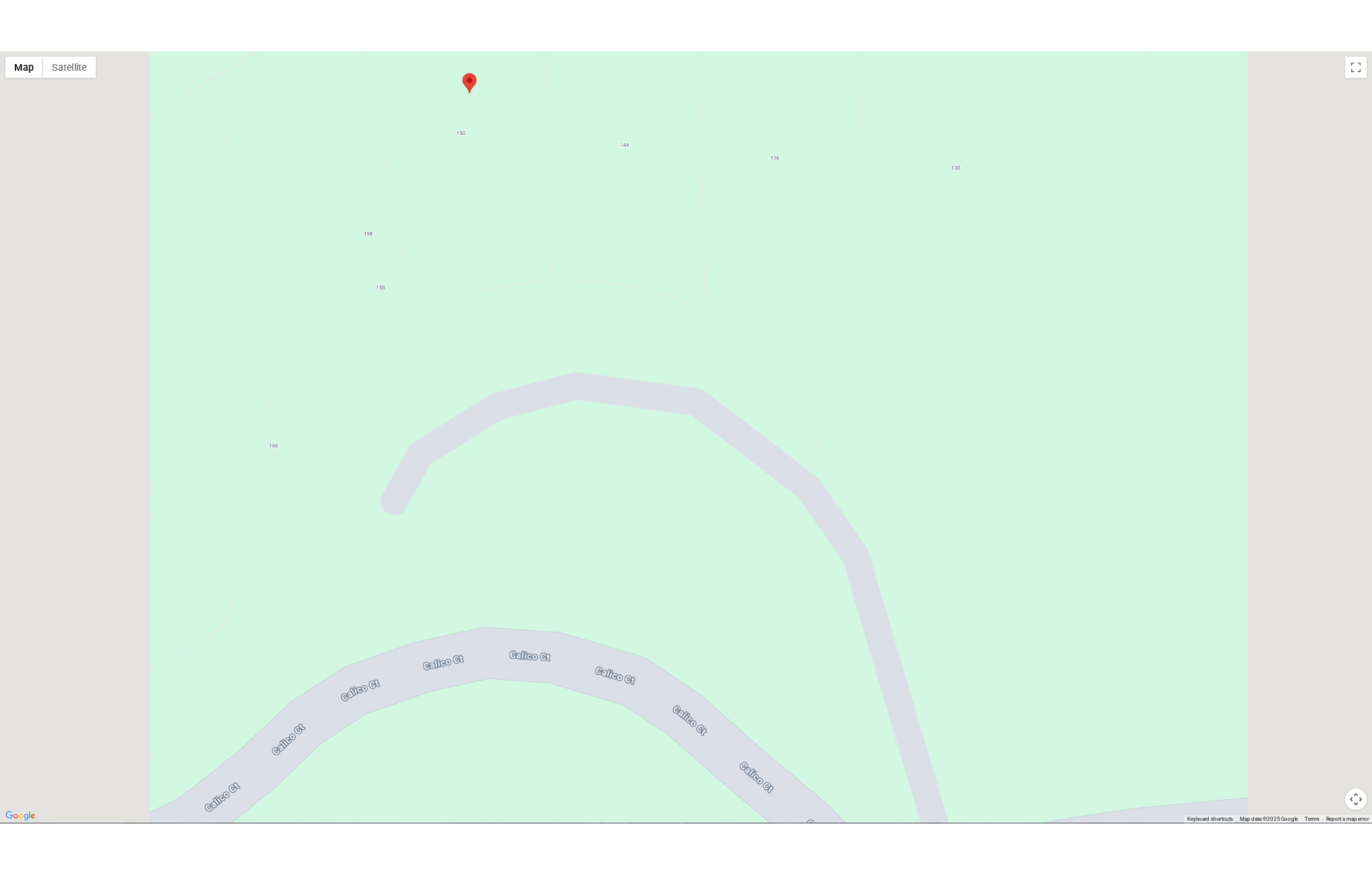
scroll to position [3356, 0]
